Goal: Task Accomplishment & Management: Manage account settings

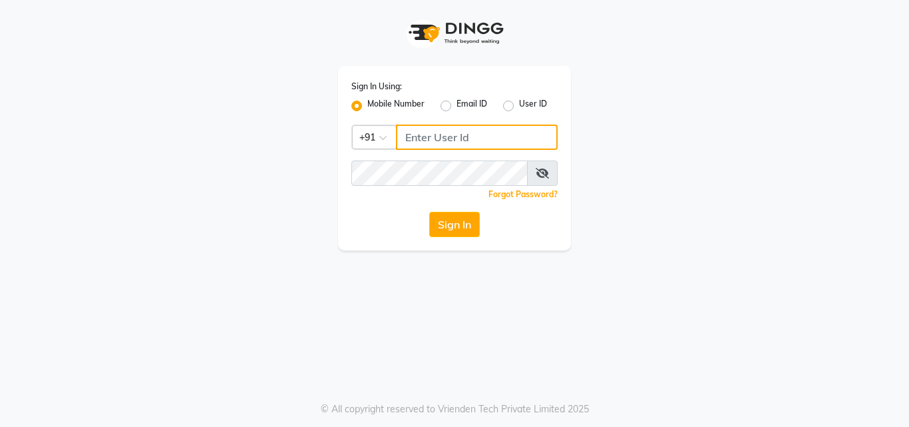
click at [417, 137] on input "Username" at bounding box center [477, 136] width 162 height 25
type input "7030073600"
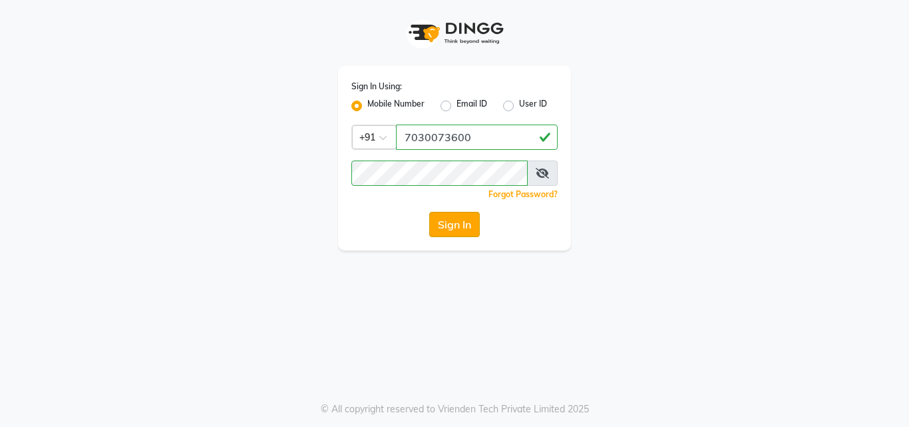
click at [454, 230] on button "Sign In" at bounding box center [454, 224] width 51 height 25
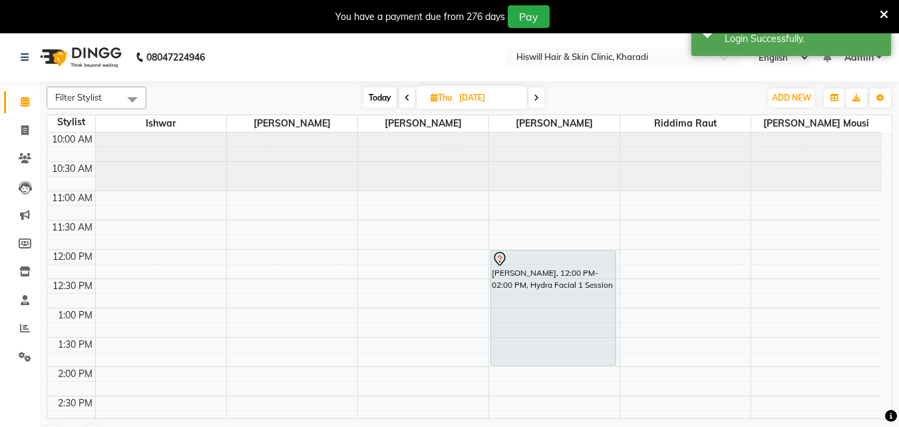
click at [435, 103] on span "[DATE]" at bounding box center [472, 97] width 110 height 23
click at [405, 98] on icon at bounding box center [407, 98] width 5 height 8
type input "[DATE]"
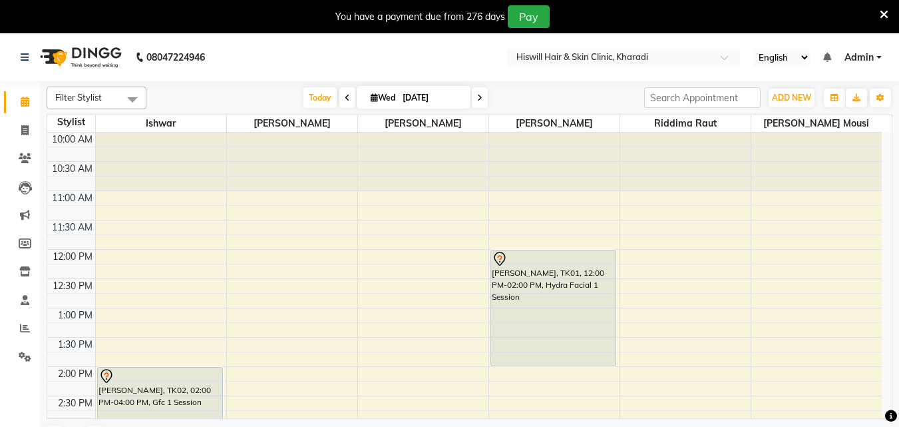
click at [371, 102] on span "Wed" at bounding box center [382, 97] width 31 height 10
select select "9"
select select "2025"
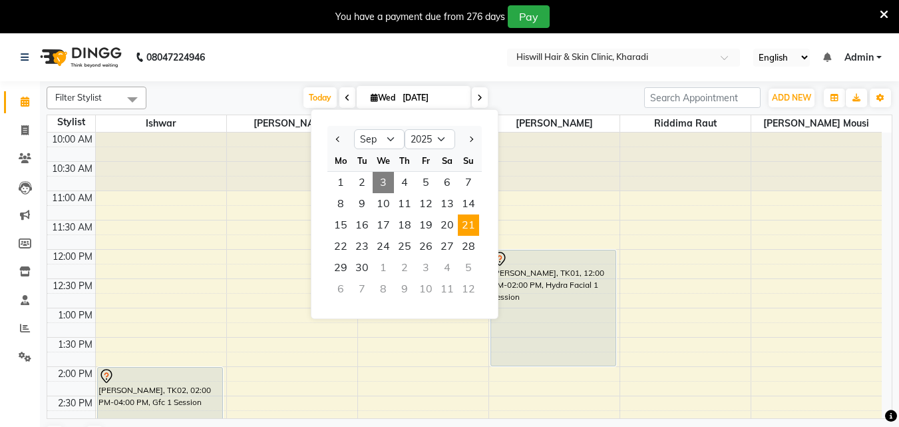
click at [468, 228] on span "21" at bounding box center [468, 224] width 21 height 21
type input "[DATE]"
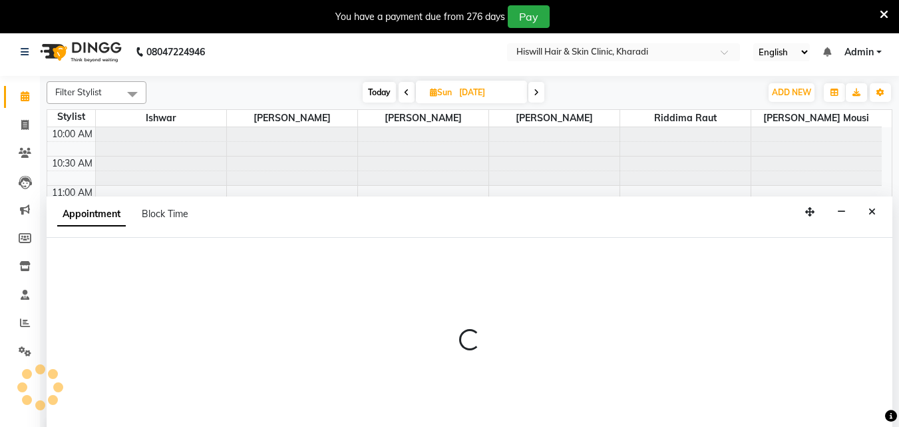
select select "62610"
select select "tentative"
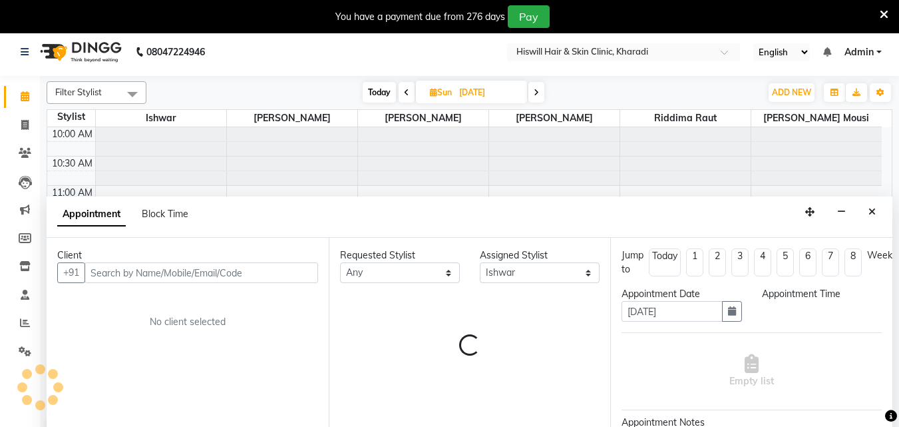
scroll to position [33, 0]
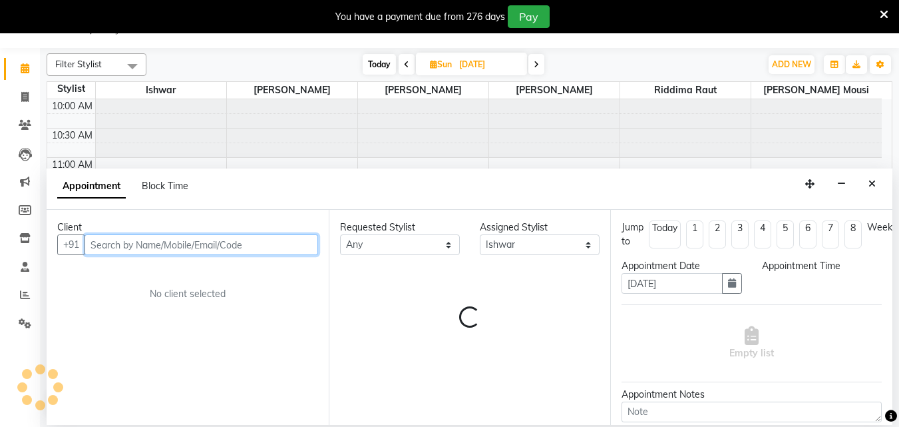
select select "720"
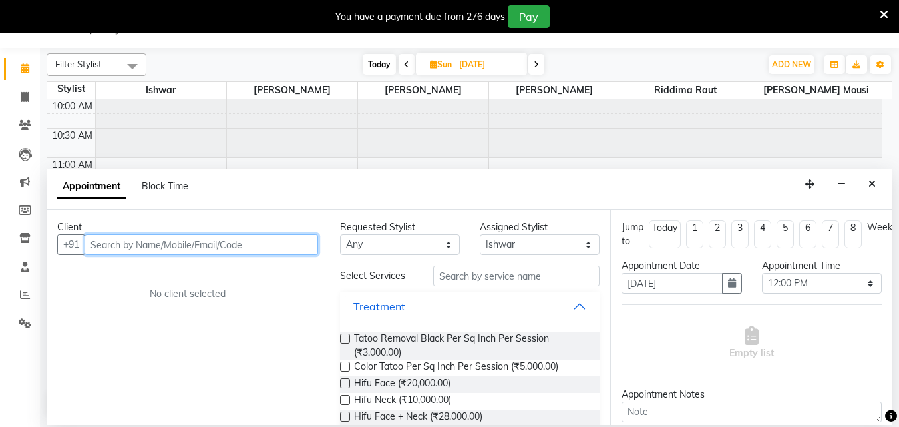
click at [120, 244] on input "text" at bounding box center [202, 244] width 234 height 21
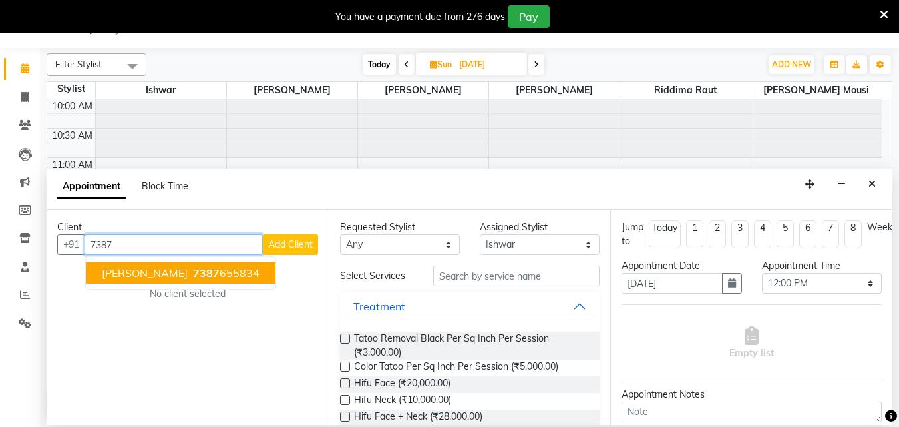
click at [114, 265] on button "[PERSON_NAME] 7387 655834" at bounding box center [181, 272] width 190 height 21
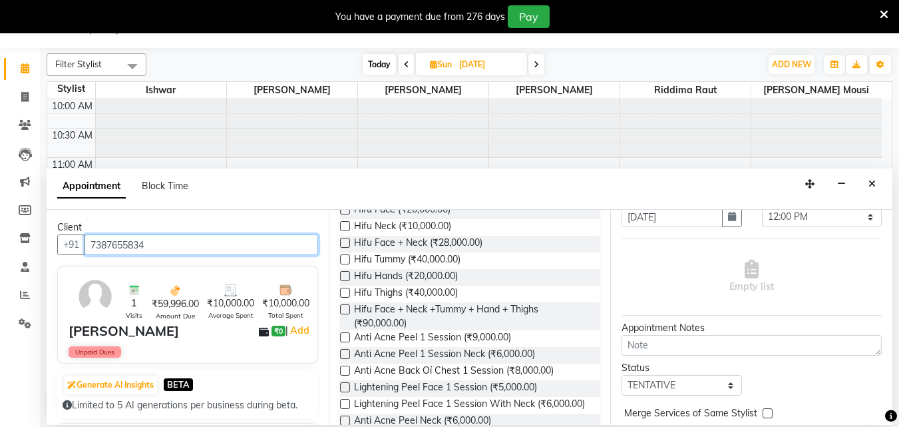
scroll to position [186, 0]
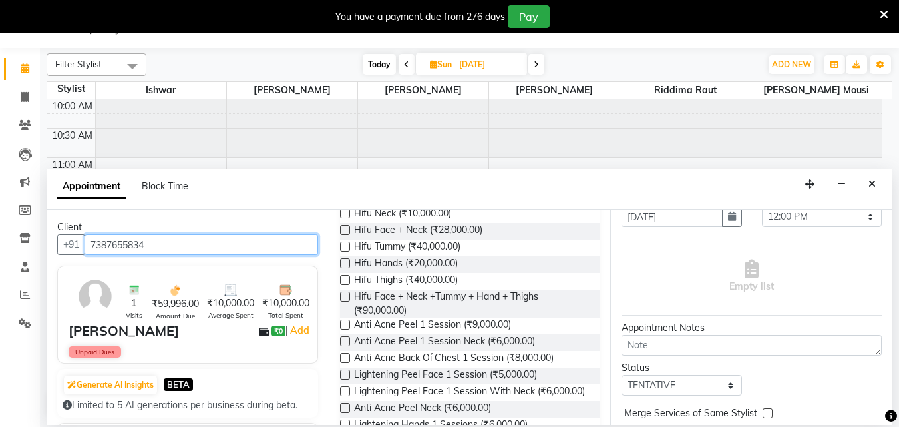
type input "7387655834"
click at [597, 421] on div "Requested Stylist Any [PERSON_NAME] [PERSON_NAME] mousi [PERSON_NAME] riddima r…" at bounding box center [470, 317] width 282 height 215
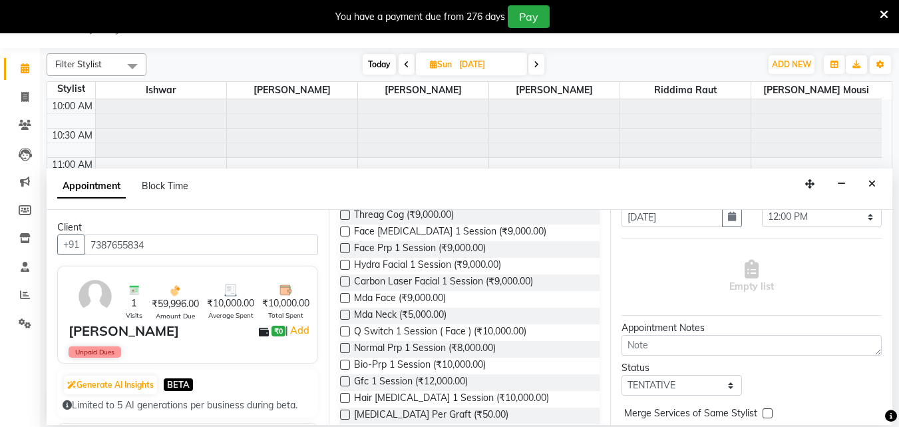
scroll to position [772, 0]
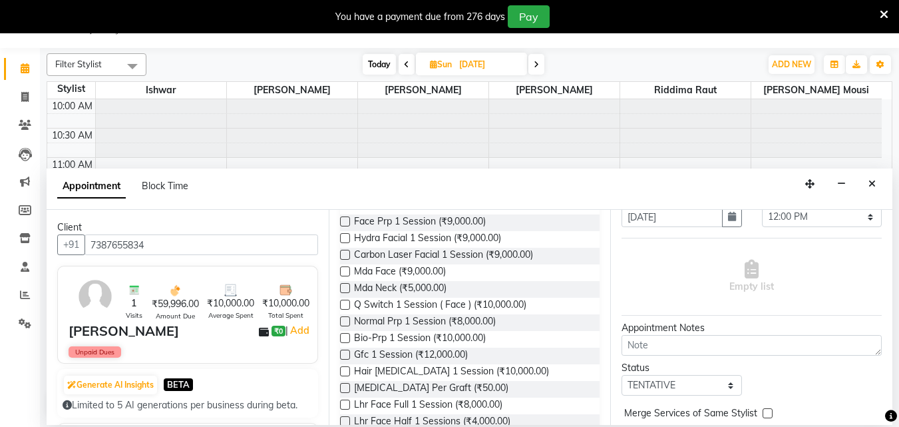
click at [347, 359] on label at bounding box center [345, 354] width 10 height 10
click at [347, 360] on input "checkbox" at bounding box center [344, 355] width 9 height 9
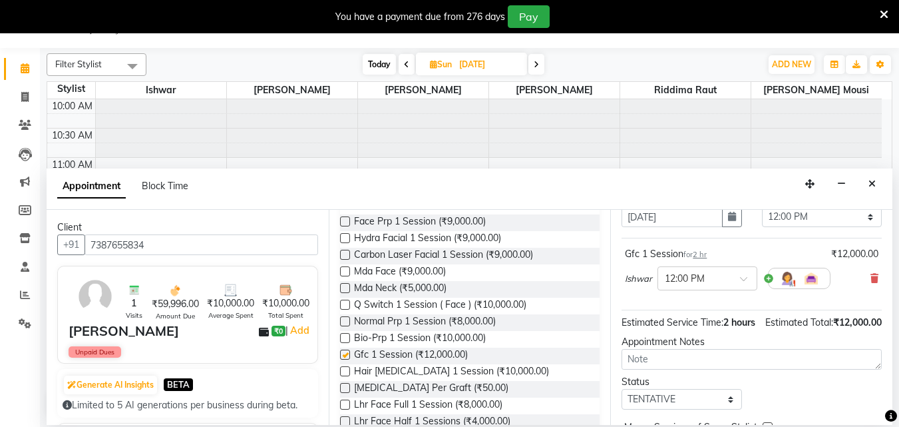
checkbox input "false"
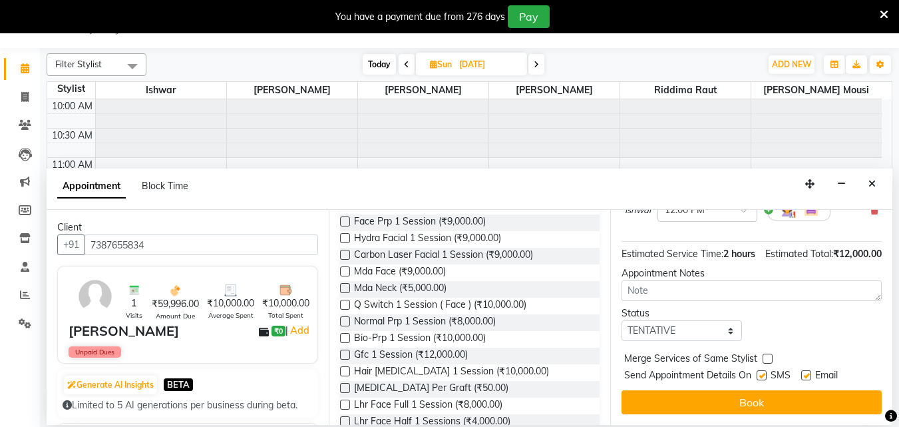
scroll to position [159, 0]
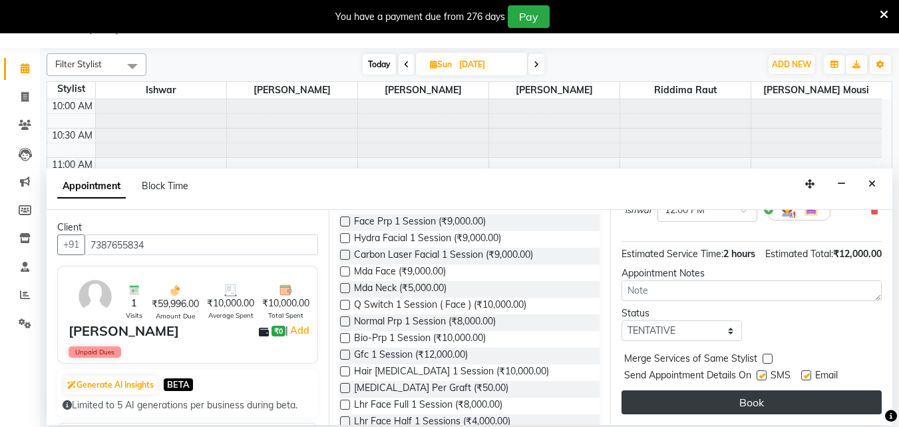
click at [712, 393] on button "Book" at bounding box center [751, 402] width 260 height 24
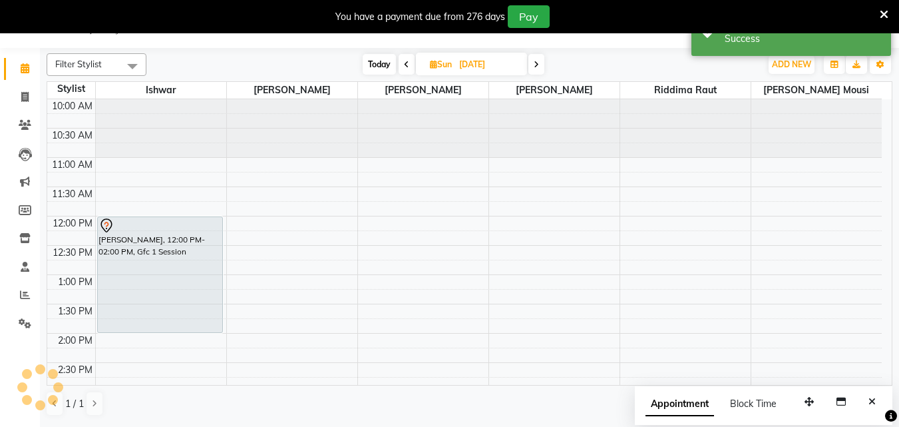
scroll to position [0, 0]
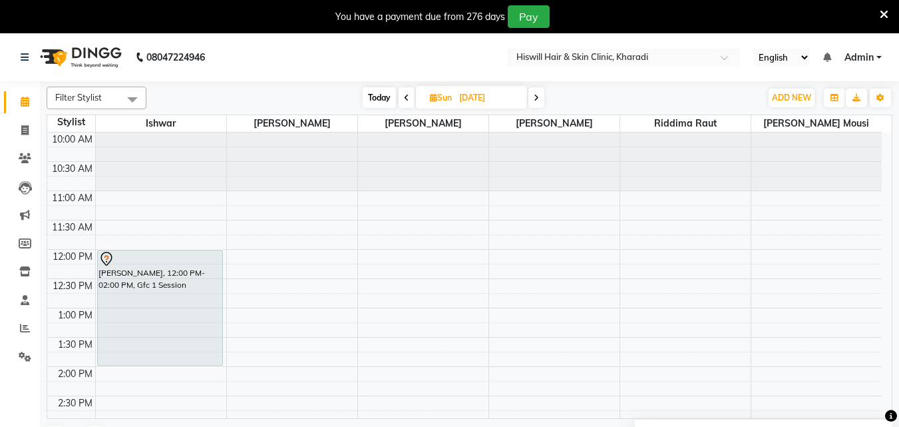
click at [434, 102] on span "Sun" at bounding box center [441, 97] width 29 height 10
select select "9"
select select "2025"
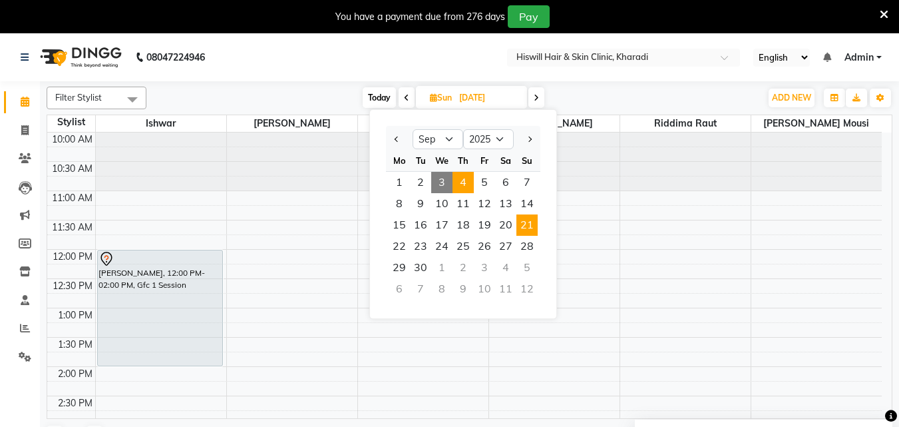
click at [465, 186] on span "4" at bounding box center [462, 182] width 21 height 21
type input "[DATE]"
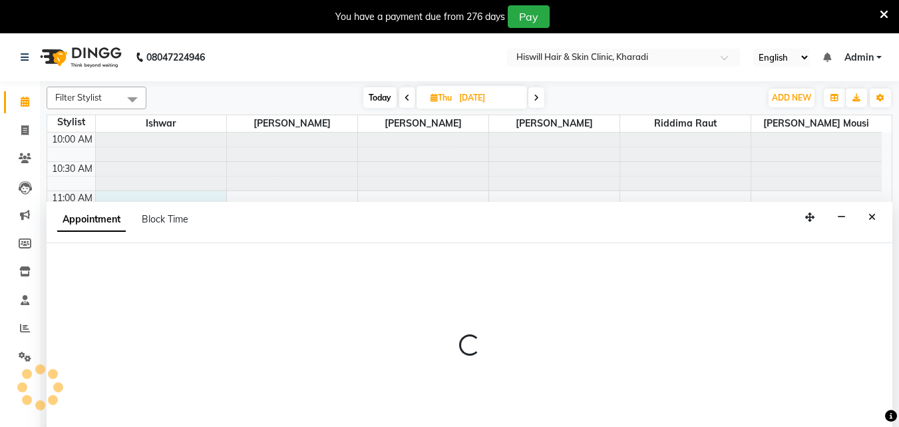
select select "62610"
select select "660"
select select "tentative"
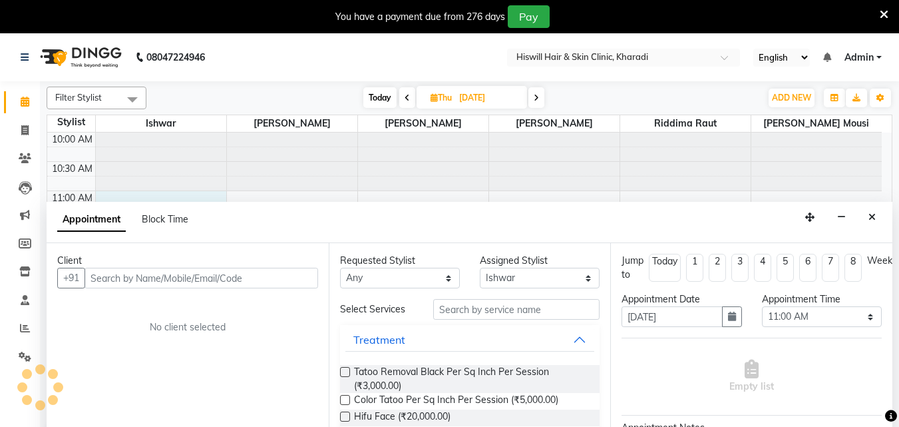
scroll to position [33, 0]
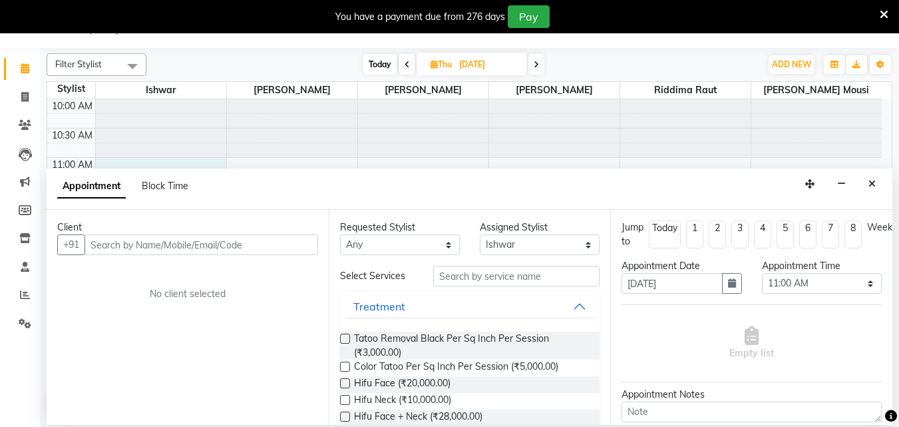
click at [122, 247] on input "text" at bounding box center [202, 244] width 234 height 21
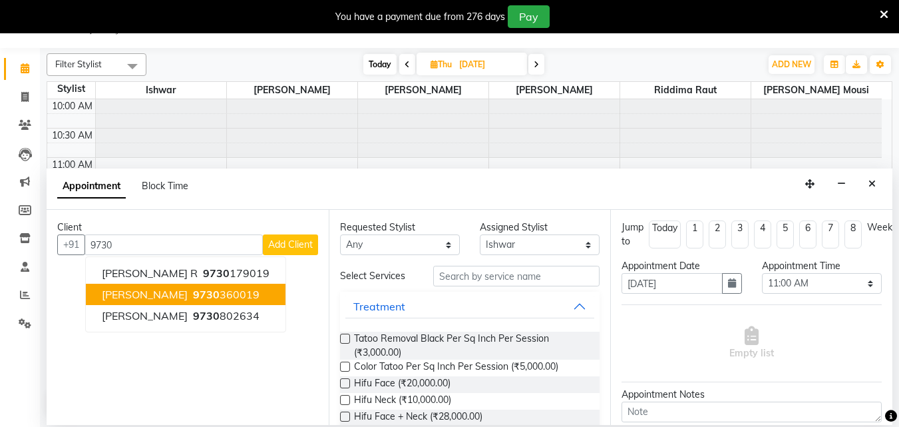
click at [196, 304] on button "[PERSON_NAME] Jalokar 9730 360019" at bounding box center [186, 293] width 200 height 21
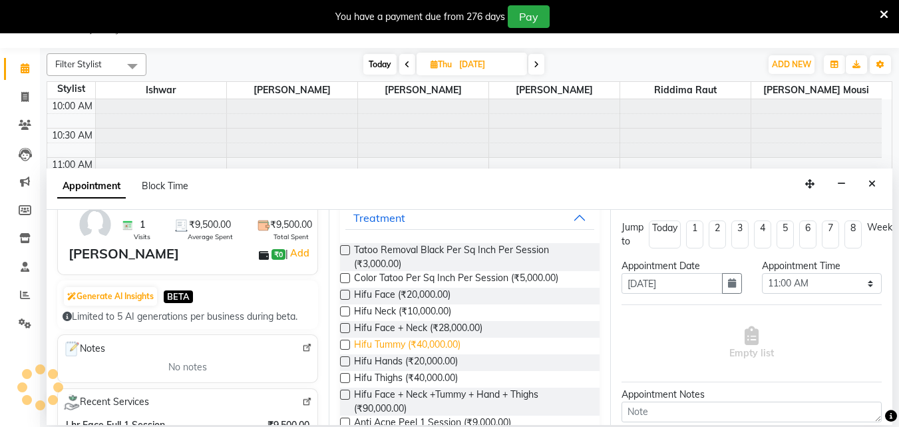
scroll to position [0, 0]
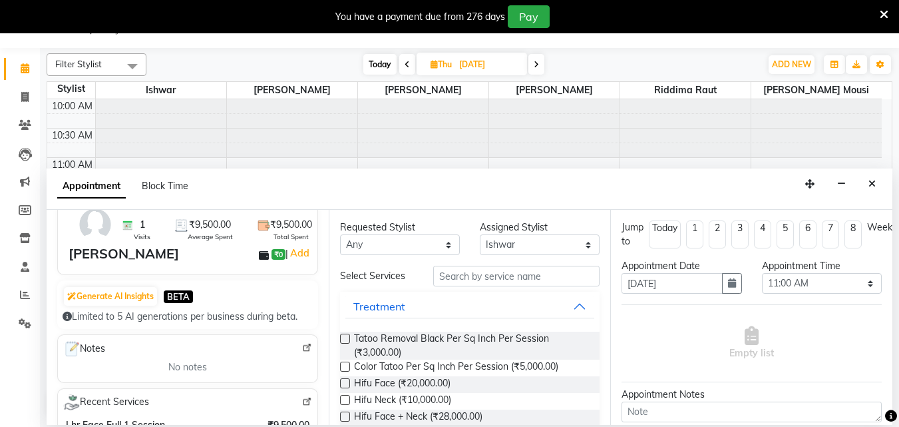
type input "9730360019"
click at [440, 275] on input "text" at bounding box center [516, 275] width 166 height 21
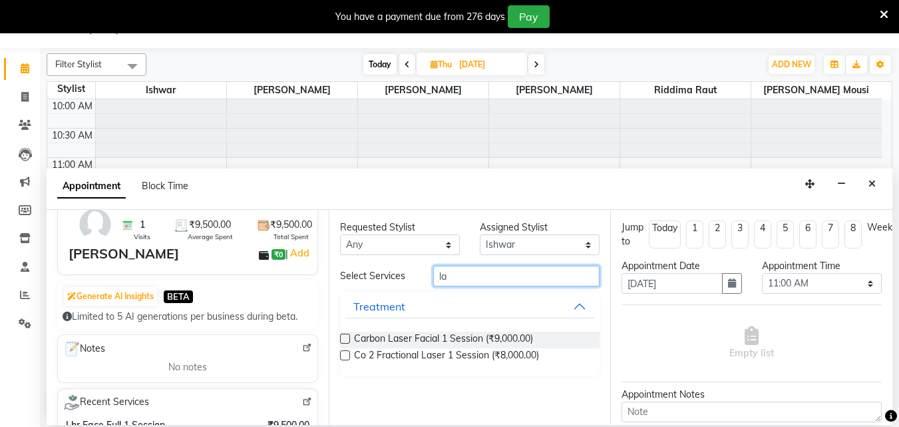
type input "l"
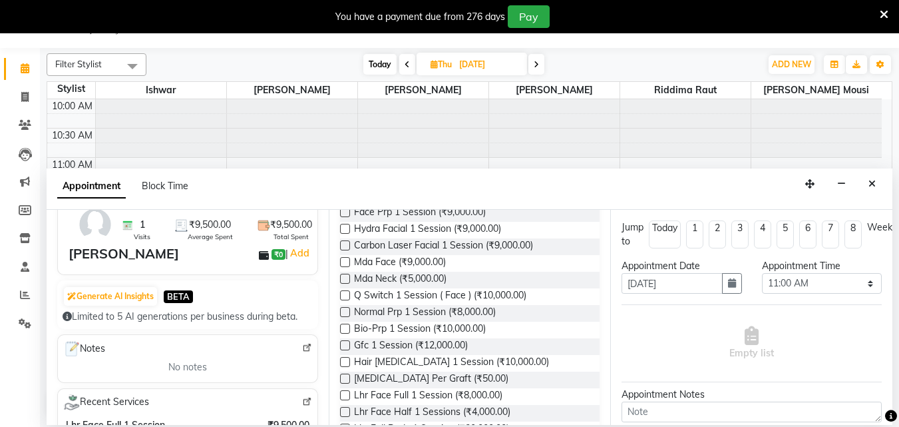
scroll to position [826, 0]
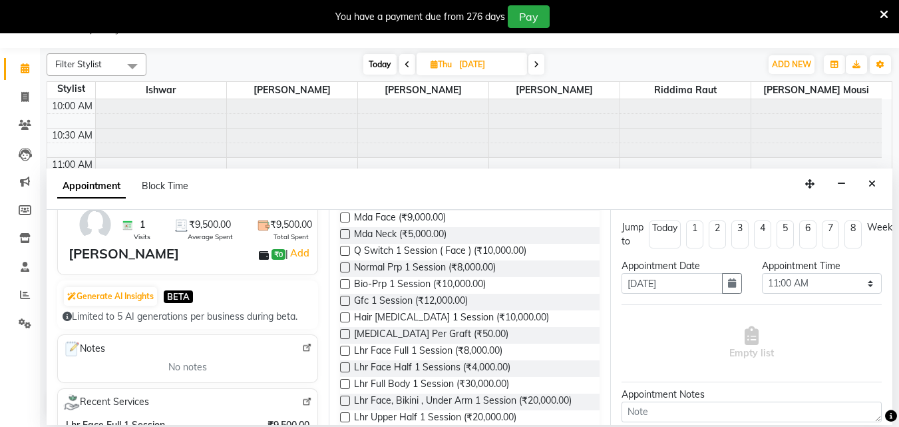
click at [343, 355] on label at bounding box center [345, 350] width 10 height 10
click at [343, 356] on input "checkbox" at bounding box center [344, 351] width 9 height 9
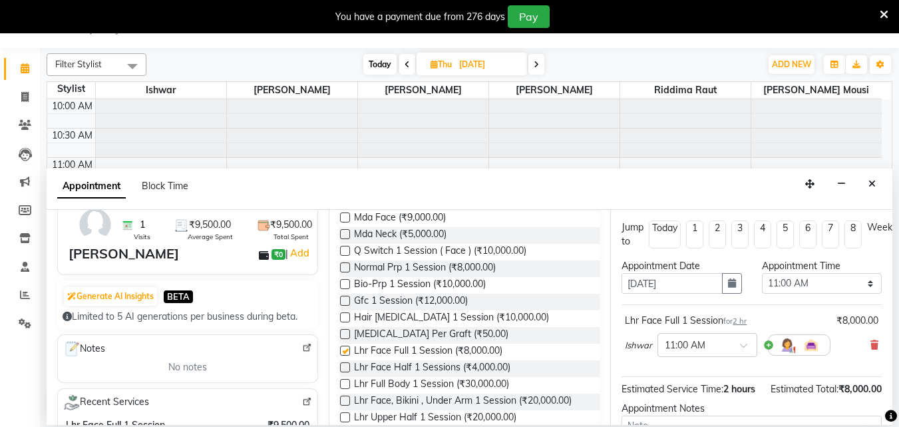
checkbox input "false"
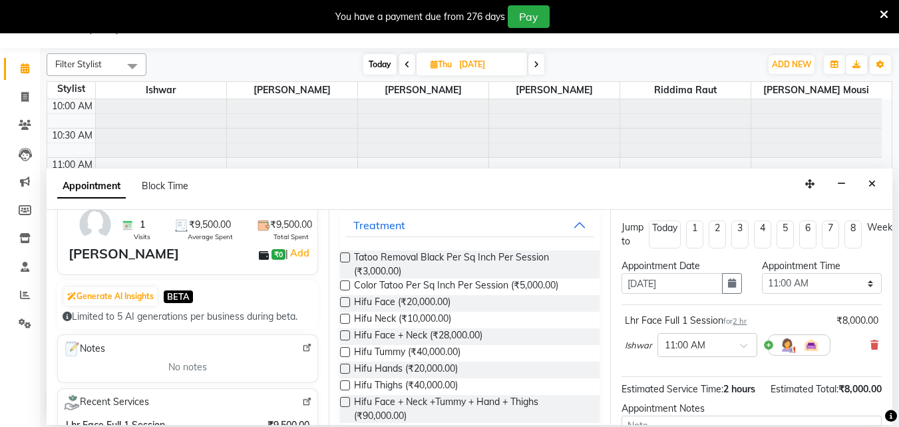
scroll to position [0, 0]
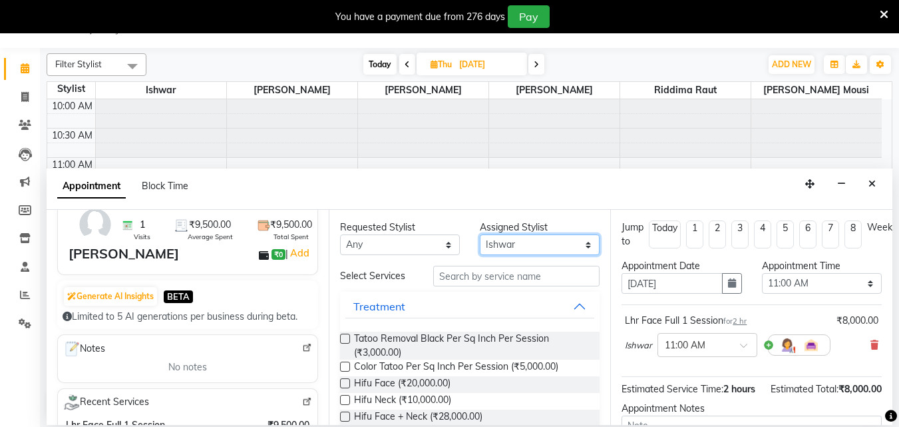
click at [582, 246] on select "Select [PERSON_NAME] [PERSON_NAME] mousi [PERSON_NAME] riddima raut [PERSON_NAM…" at bounding box center [540, 244] width 120 height 21
select select "62613"
click at [480, 234] on select "Select [PERSON_NAME] [PERSON_NAME] mousi [PERSON_NAME] riddima raut [PERSON_NAM…" at bounding box center [540, 244] width 120 height 21
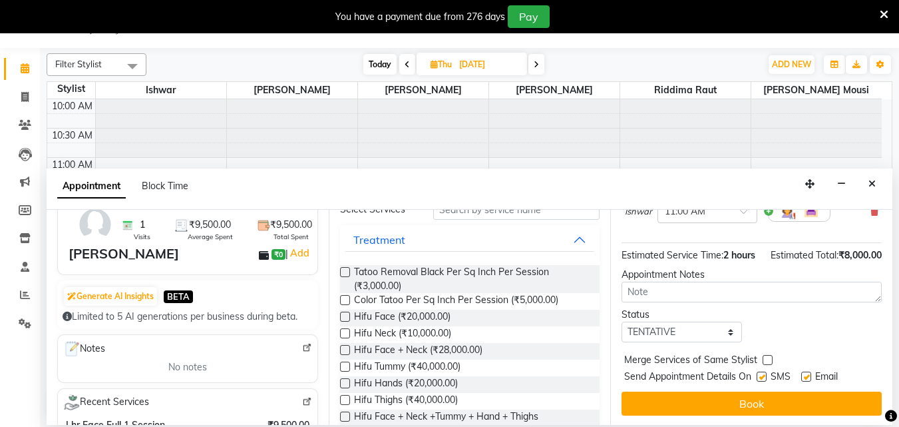
scroll to position [159, 0]
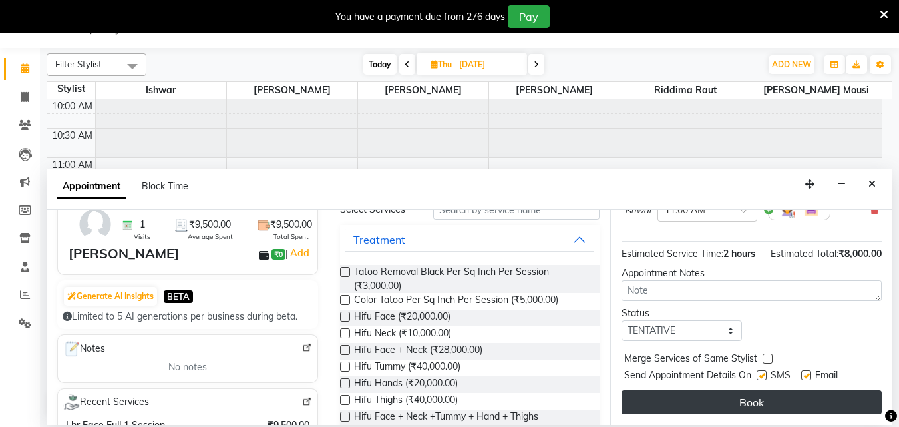
click at [709, 390] on button "Book" at bounding box center [751, 402] width 260 height 24
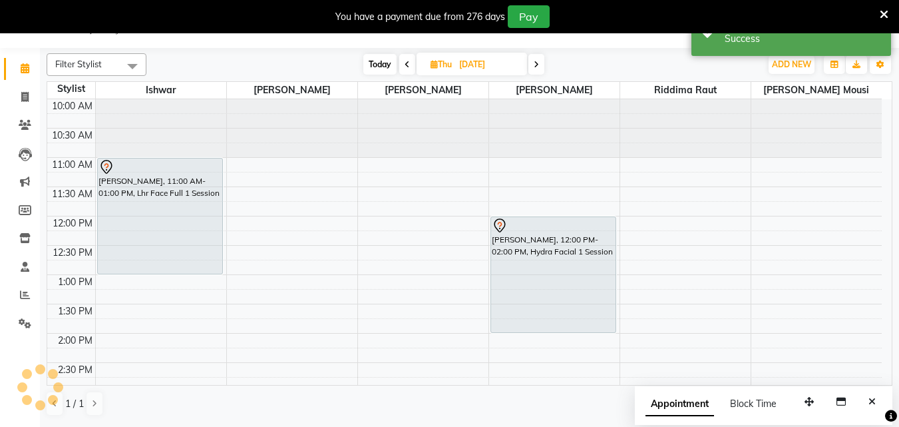
scroll to position [0, 0]
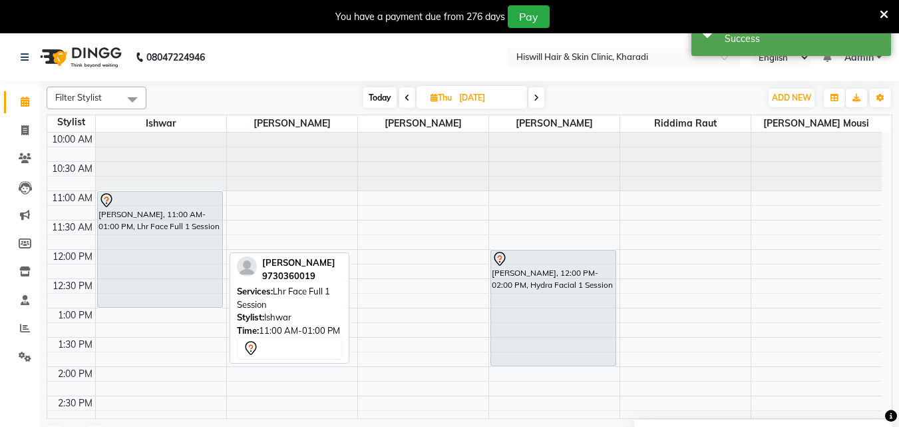
click at [184, 253] on div "[PERSON_NAME], 11:00 AM-01:00 PM, Lhr Face Full 1 Session" at bounding box center [160, 249] width 124 height 115
select select "7"
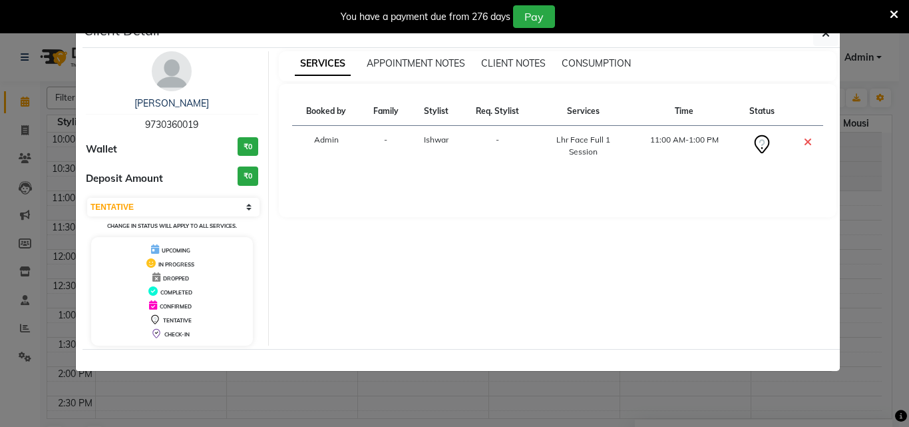
click at [808, 140] on icon at bounding box center [808, 141] width 8 height 11
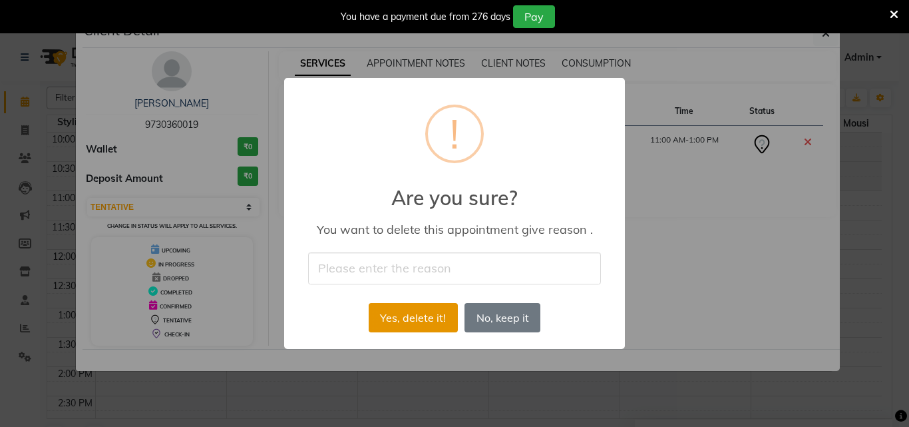
click at [409, 320] on button "Yes, delete it!" at bounding box center [413, 317] width 89 height 29
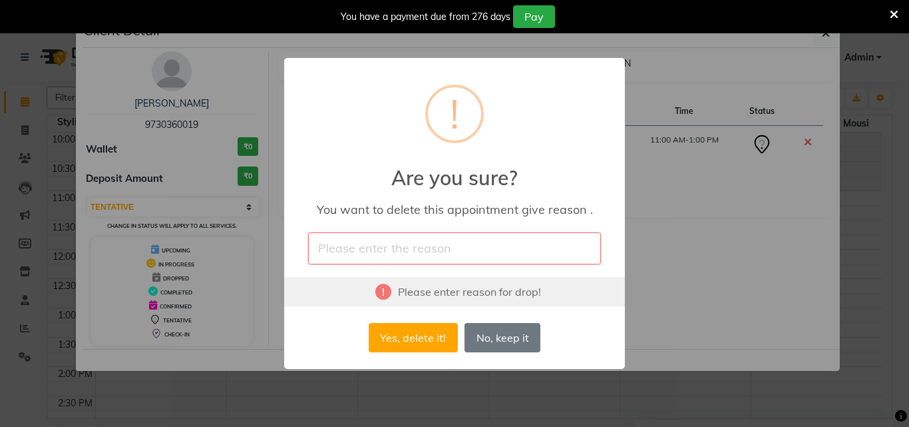
click at [339, 246] on input "text" at bounding box center [454, 247] width 293 height 31
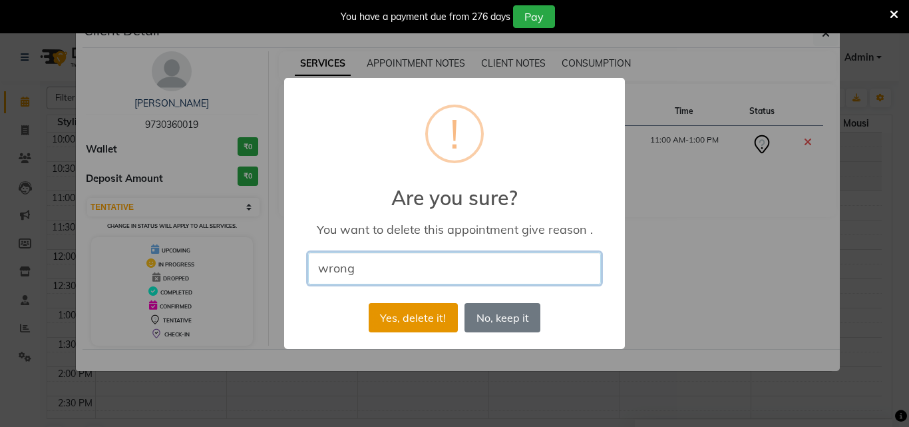
type input "wrong"
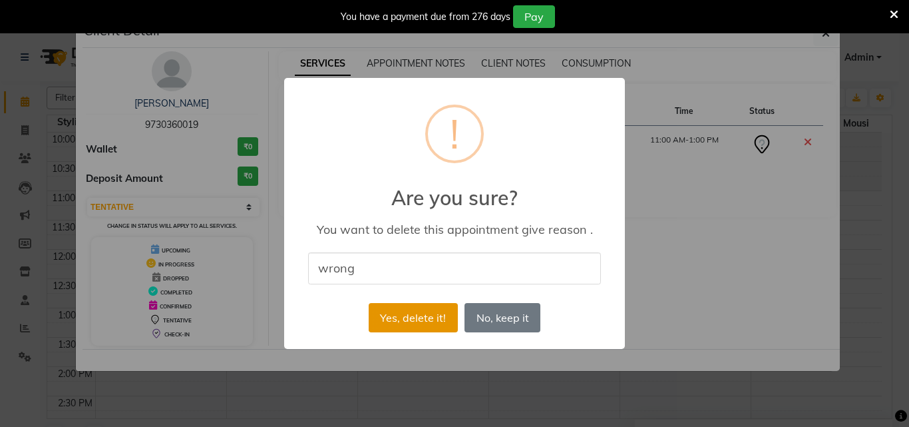
click at [424, 318] on button "Yes, delete it!" at bounding box center [413, 317] width 89 height 29
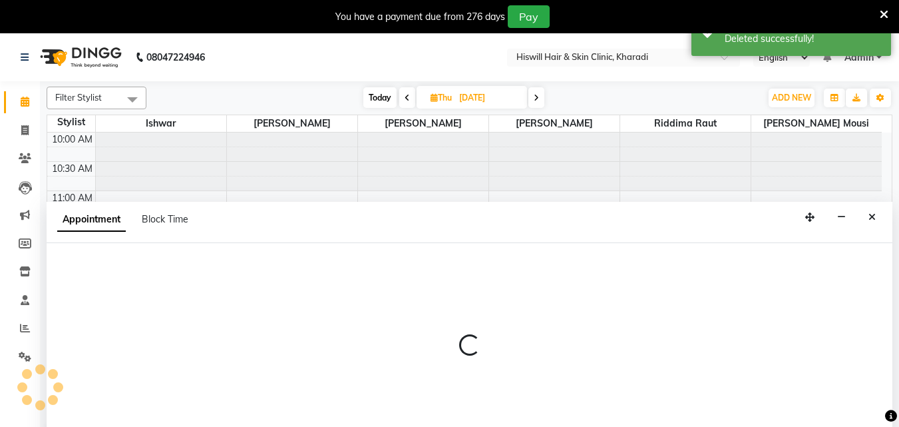
select select "62613"
select select "720"
select select "tentative"
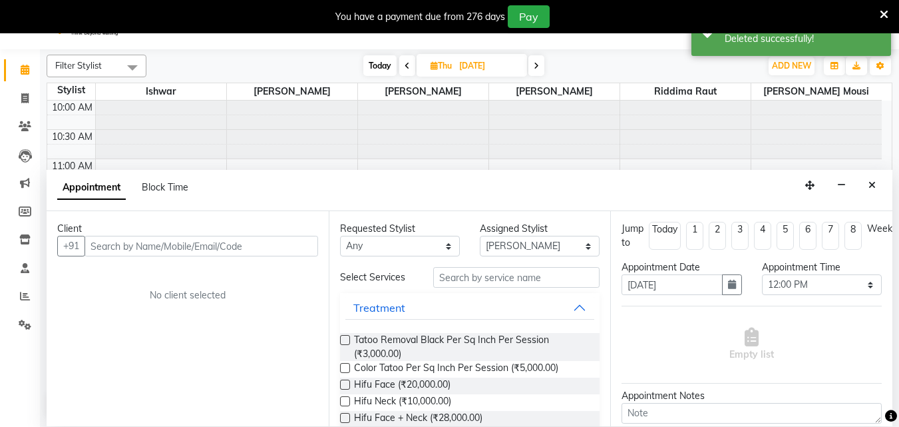
scroll to position [33, 0]
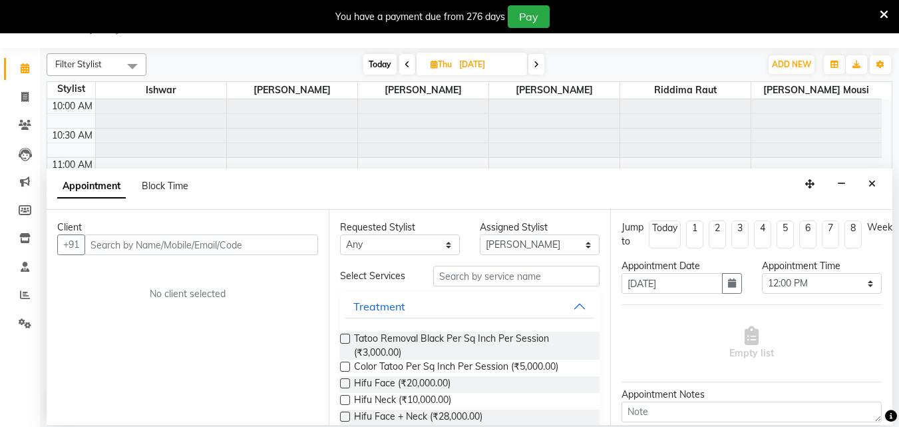
click at [119, 247] on input "text" at bounding box center [202, 244] width 234 height 21
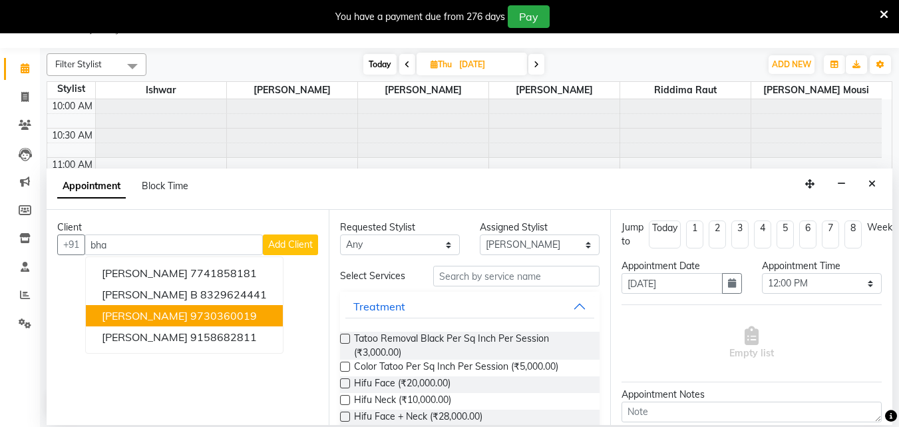
click at [116, 312] on span "[PERSON_NAME]" at bounding box center [145, 315] width 86 height 13
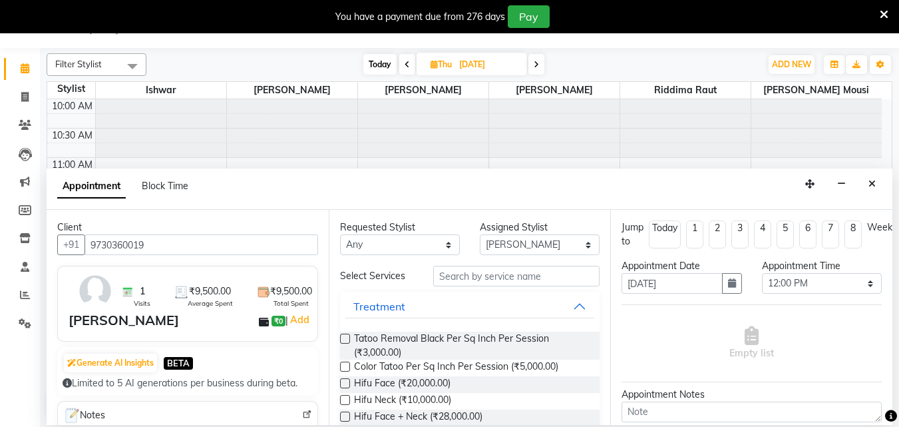
type input "9730360019"
click at [444, 271] on input "text" at bounding box center [516, 275] width 166 height 21
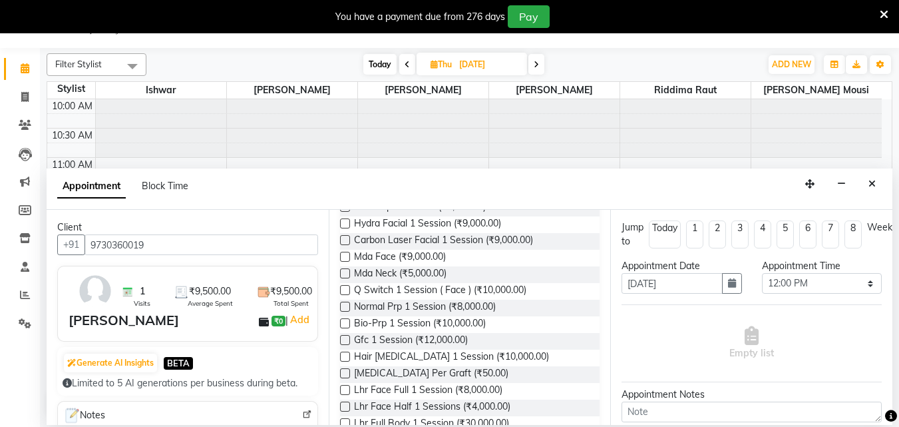
scroll to position [853, 0]
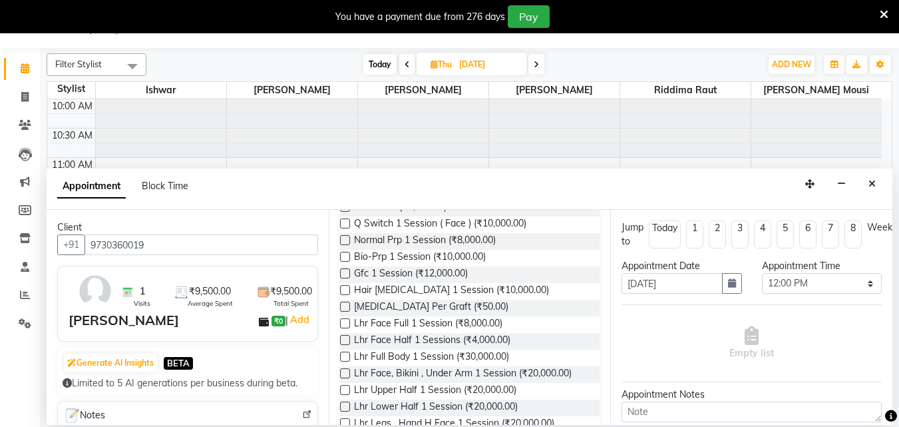
click at [345, 328] on label at bounding box center [345, 323] width 10 height 10
click at [345, 329] on input "checkbox" at bounding box center [344, 324] width 9 height 9
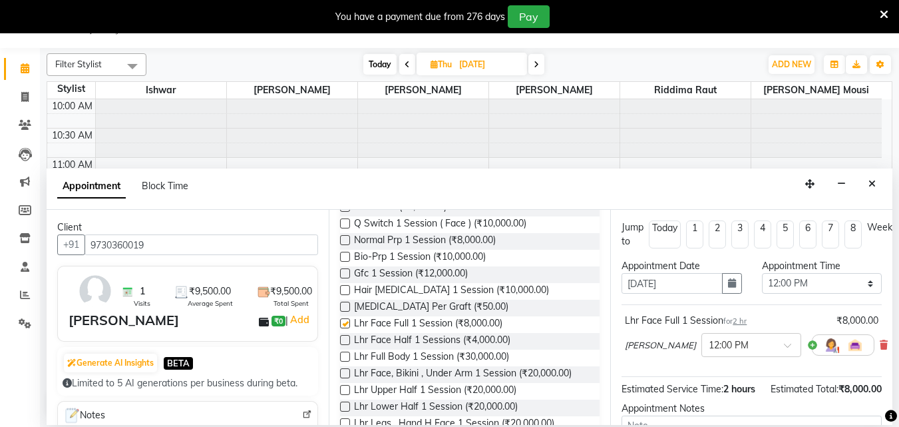
checkbox input "false"
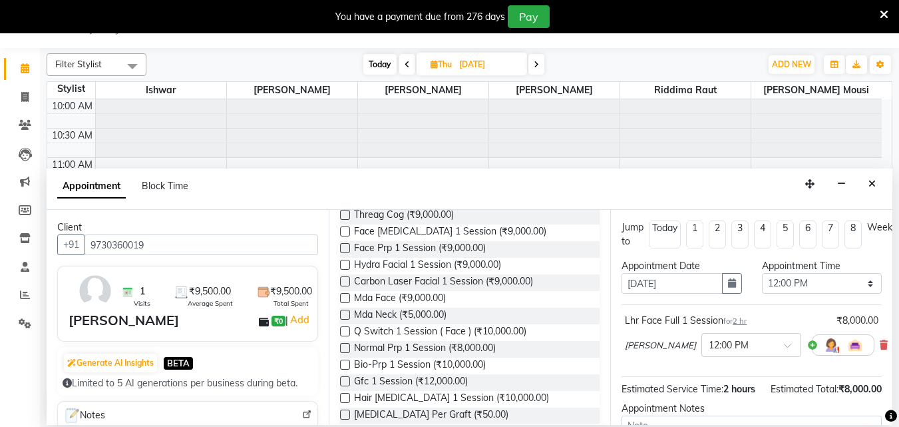
scroll to position [720, 0]
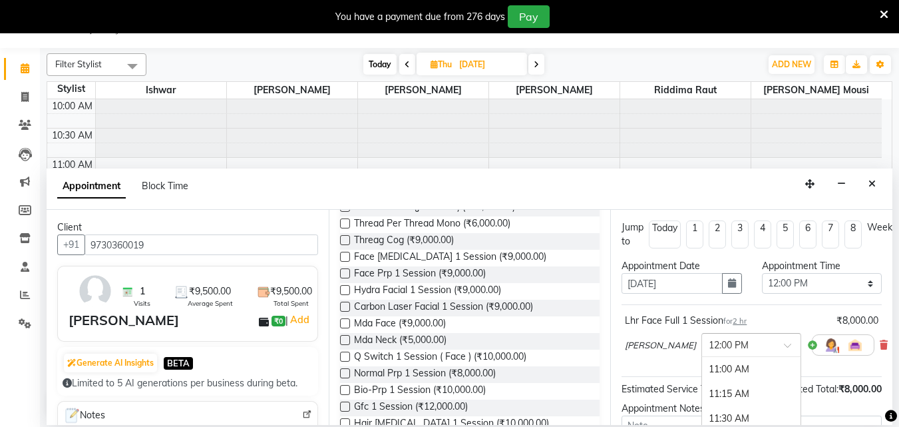
click at [784, 345] on span at bounding box center [792, 349] width 17 height 14
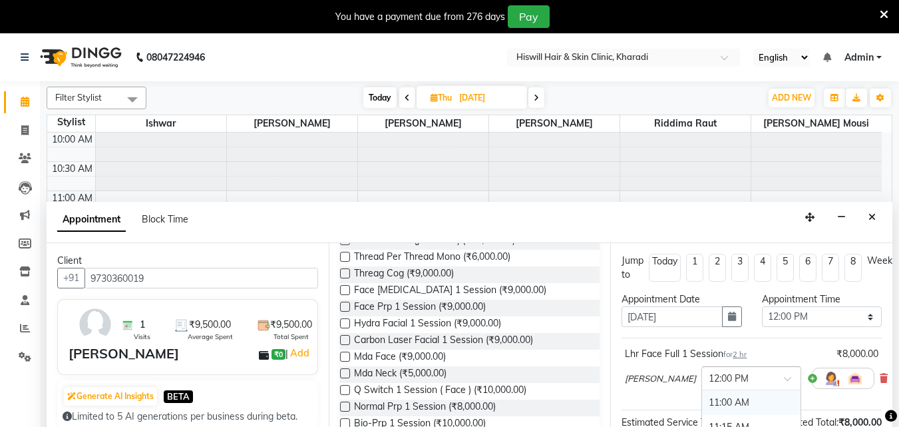
click at [707, 401] on div "11:00 AM" at bounding box center [751, 402] width 98 height 25
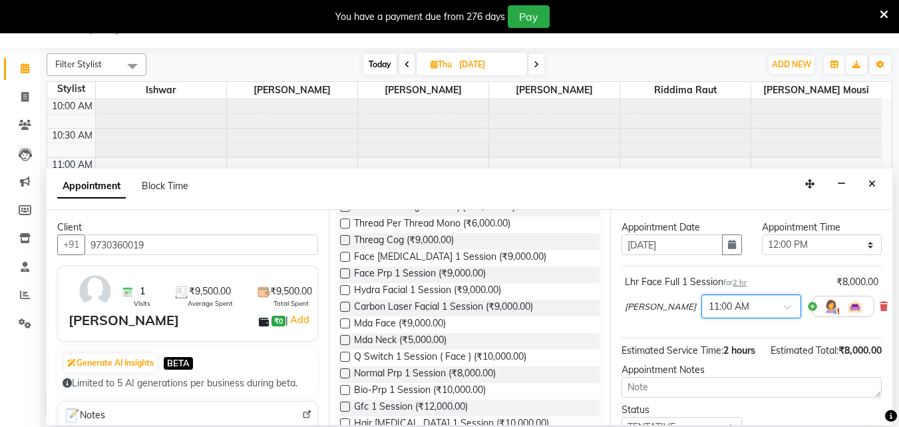
scroll to position [26, 0]
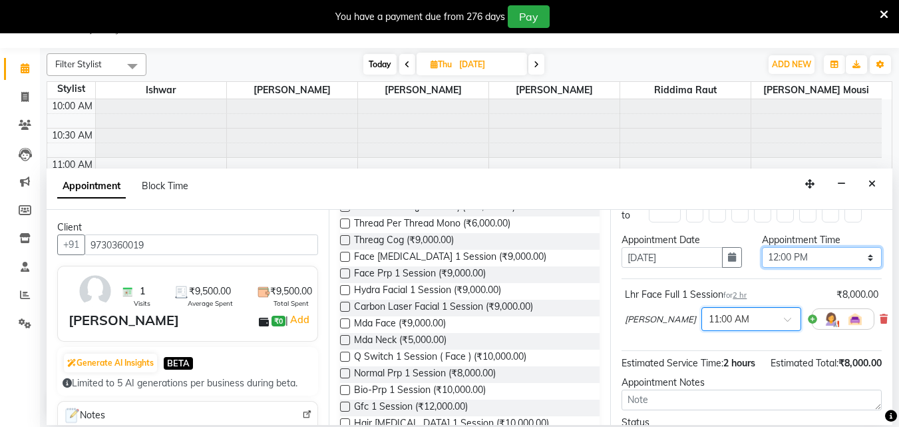
click at [860, 260] on select "Select 11:00 AM 11:15 AM 11:30 AM 11:45 AM 12:00 PM 12:15 PM 12:30 PM 12:45 PM …" at bounding box center [822, 257] width 120 height 21
select select "660"
click at [762, 247] on select "Select 11:00 AM 11:15 AM 11:30 AM 11:45 AM 12:00 PM 12:15 PM 12:30 PM 12:45 PM …" at bounding box center [822, 257] width 120 height 21
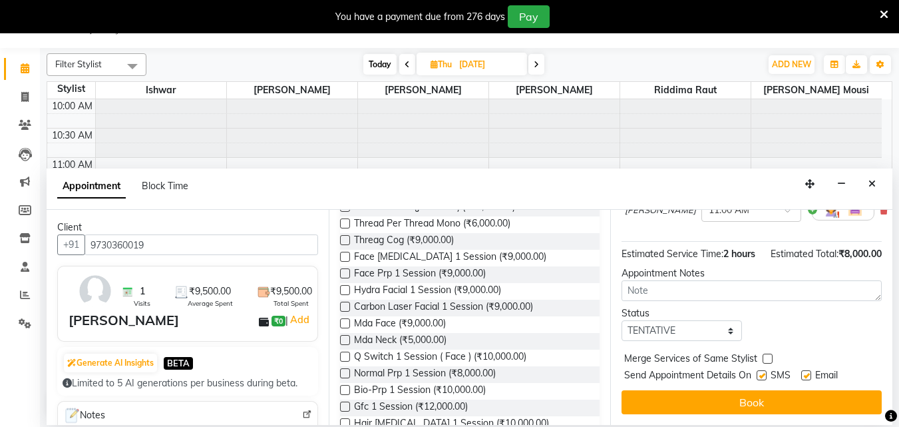
scroll to position [159, 0]
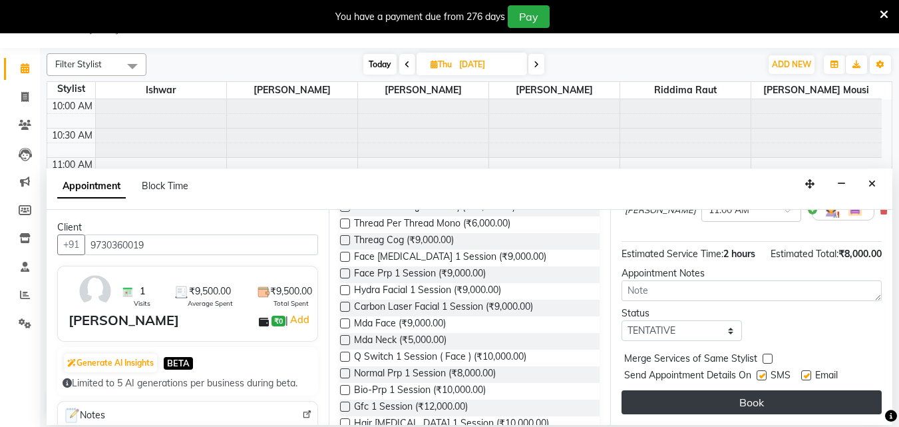
click at [745, 393] on button "Book" at bounding box center [751, 402] width 260 height 24
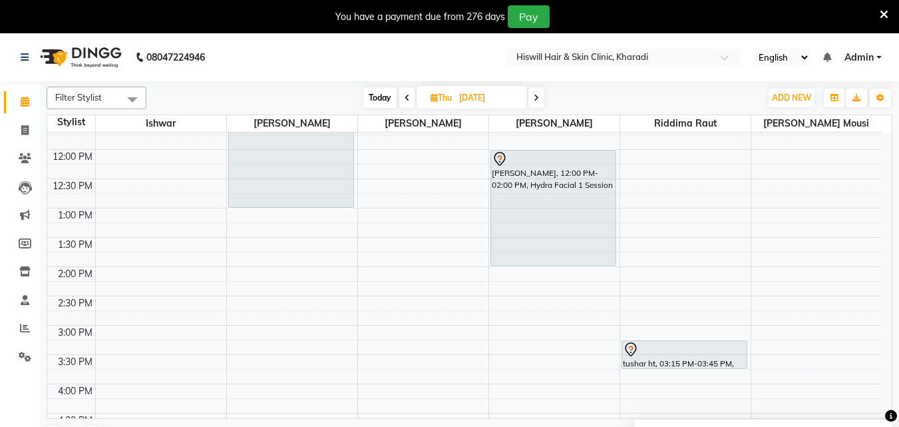
scroll to position [67, 0]
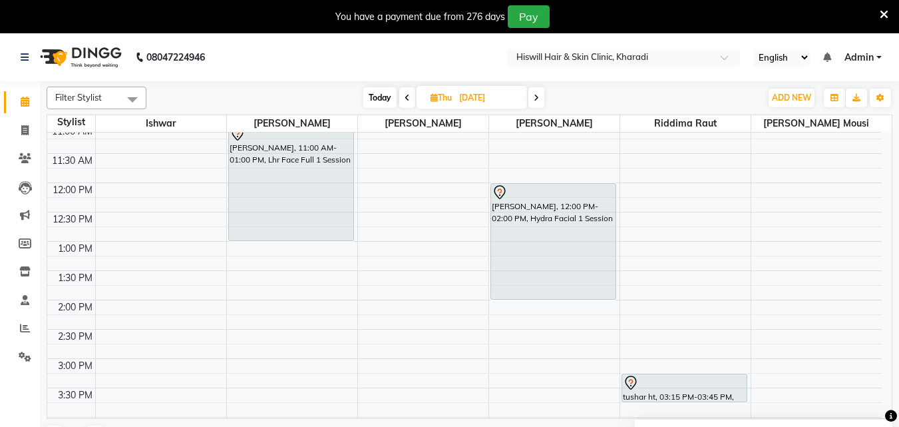
click at [407, 100] on icon at bounding box center [407, 98] width 5 height 8
type input "[DATE]"
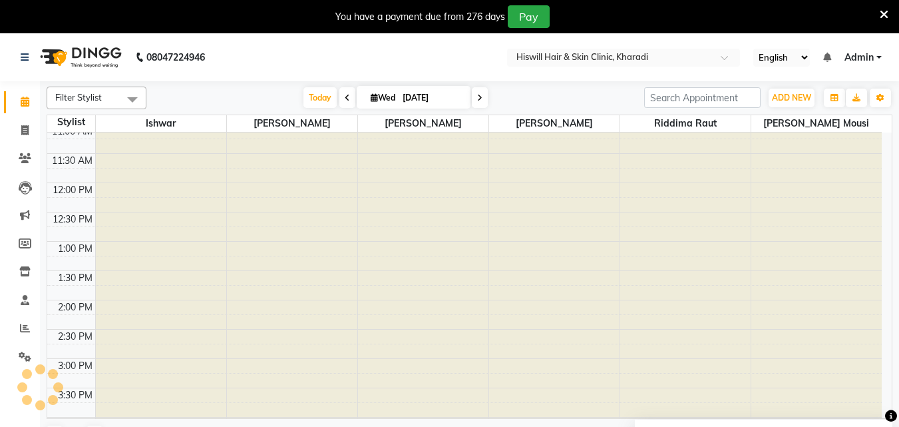
scroll to position [0, 0]
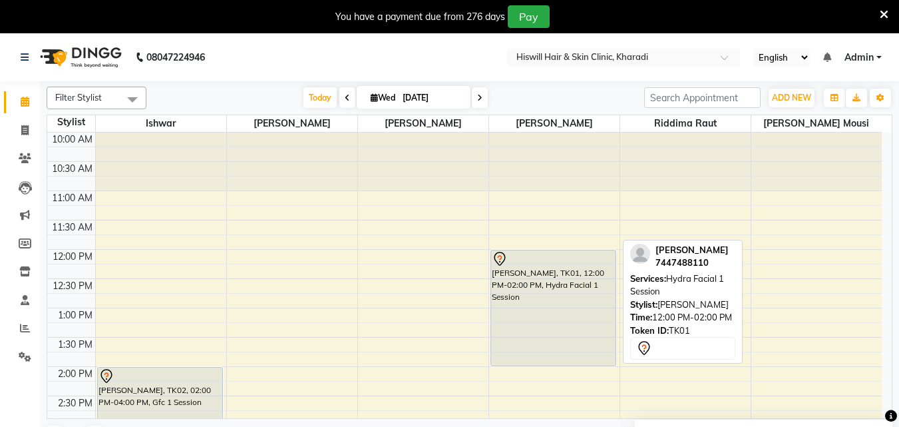
click at [514, 276] on div "[PERSON_NAME], TK01, 12:00 PM-02:00 PM, Hydra Facial 1 Session" at bounding box center [553, 307] width 124 height 115
select select "7"
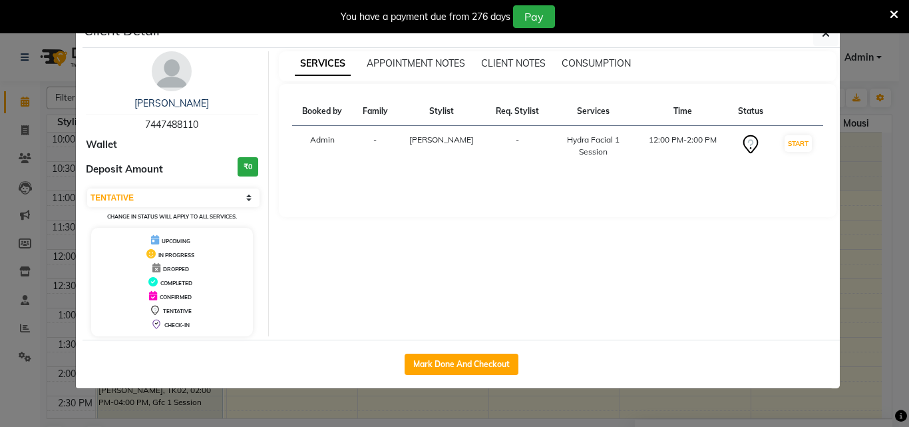
click at [824, 32] on div "You have a payment due from 276 days Pay" at bounding box center [454, 16] width 909 height 33
click at [826, 37] on icon "button" at bounding box center [826, 33] width 8 height 11
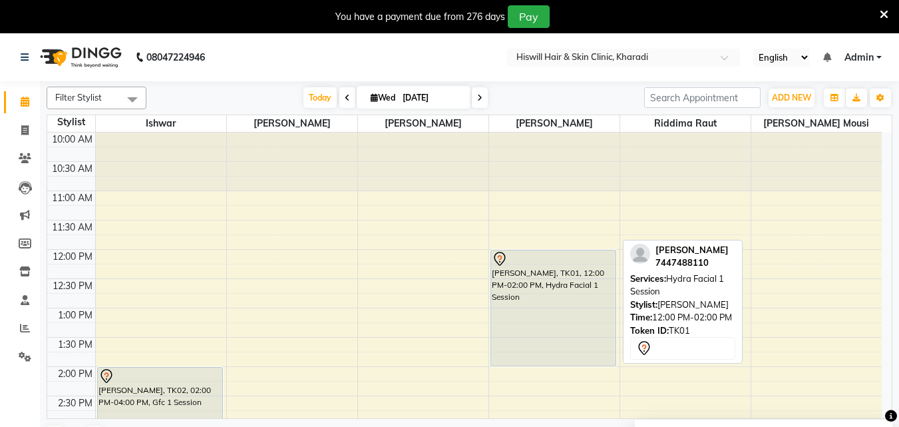
click at [601, 262] on div at bounding box center [553, 259] width 123 height 16
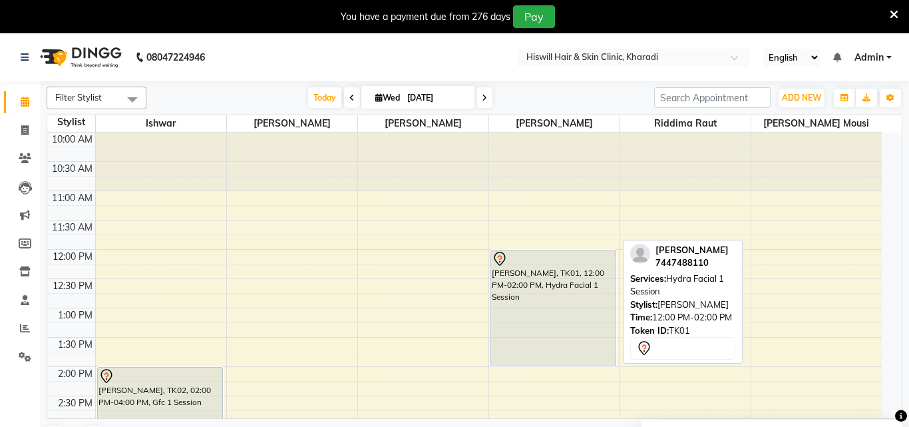
select select "7"
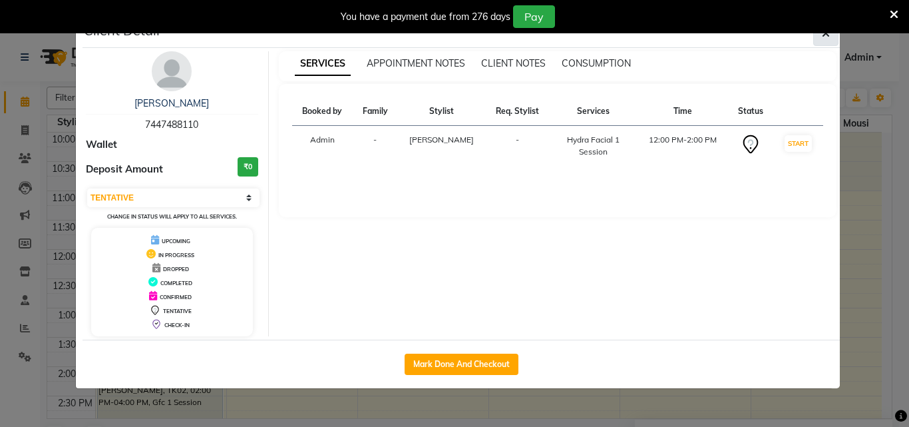
click at [824, 33] on icon "button" at bounding box center [826, 33] width 8 height 11
